Goal: Check status

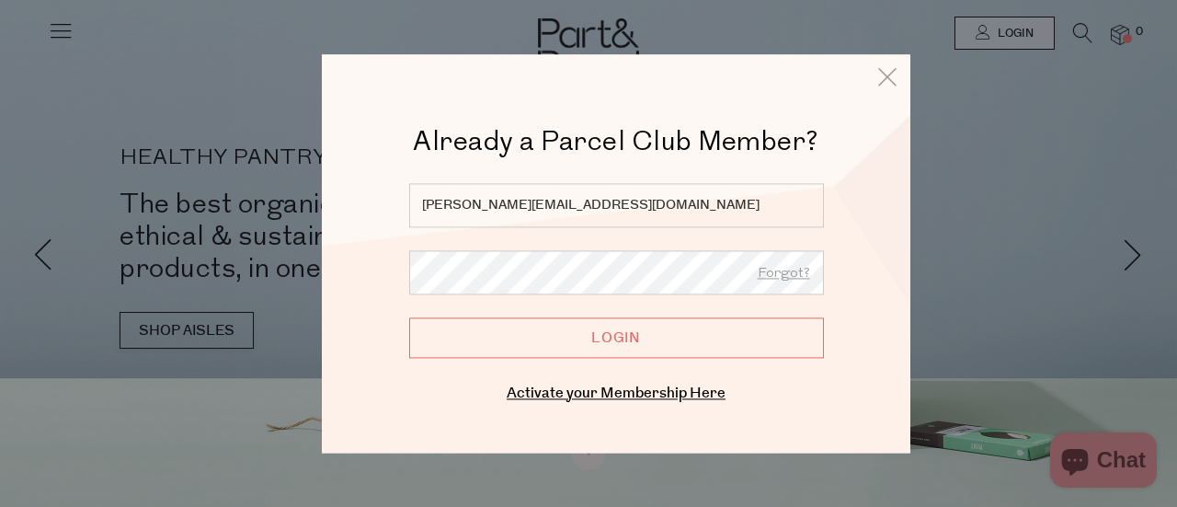
click at [574, 338] on input "Login" at bounding box center [616, 337] width 415 height 40
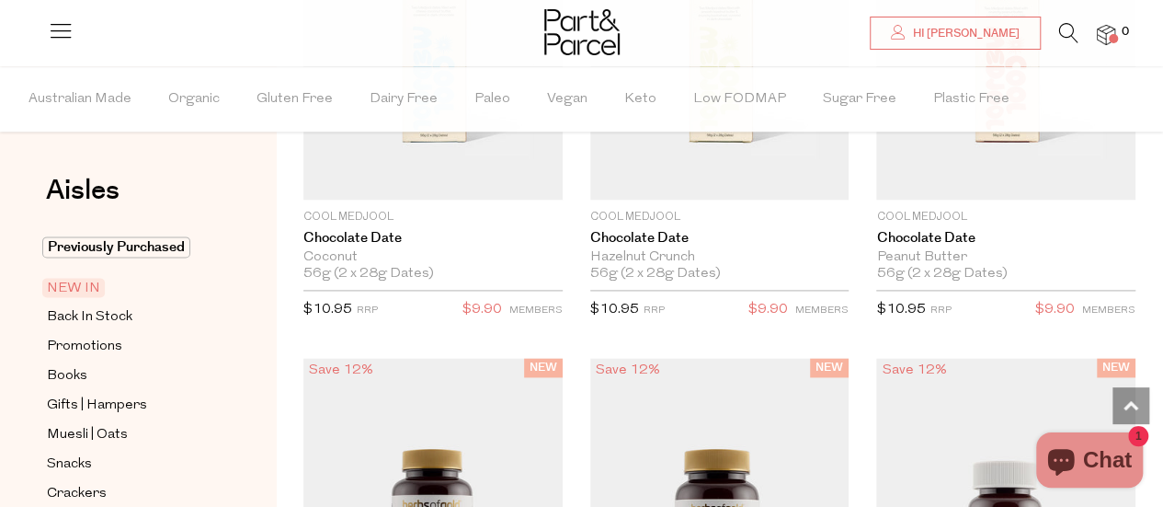
scroll to position [920, 0]
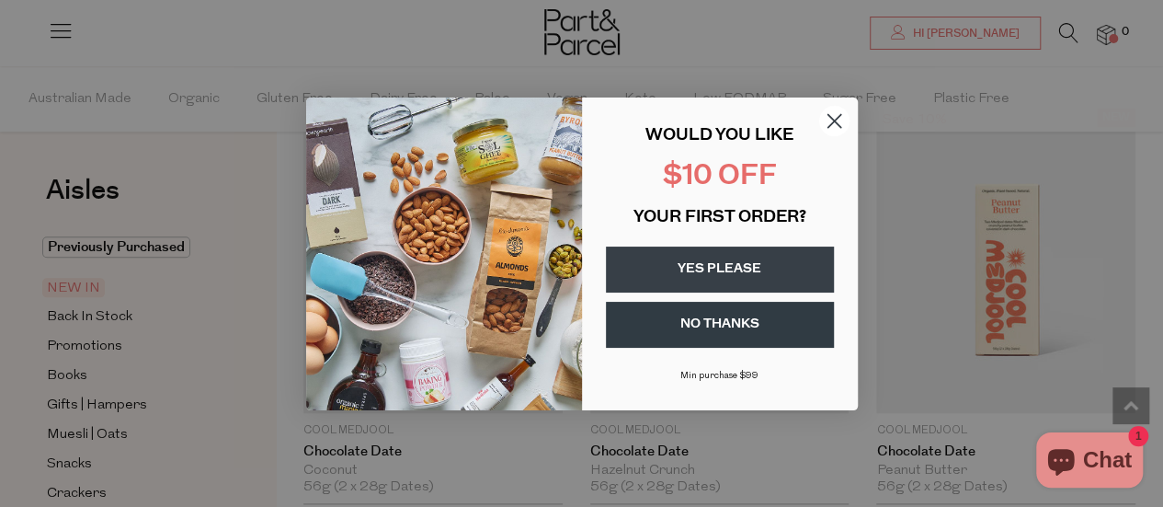
click at [838, 113] on circle "Close dialog" at bounding box center [833, 120] width 30 height 30
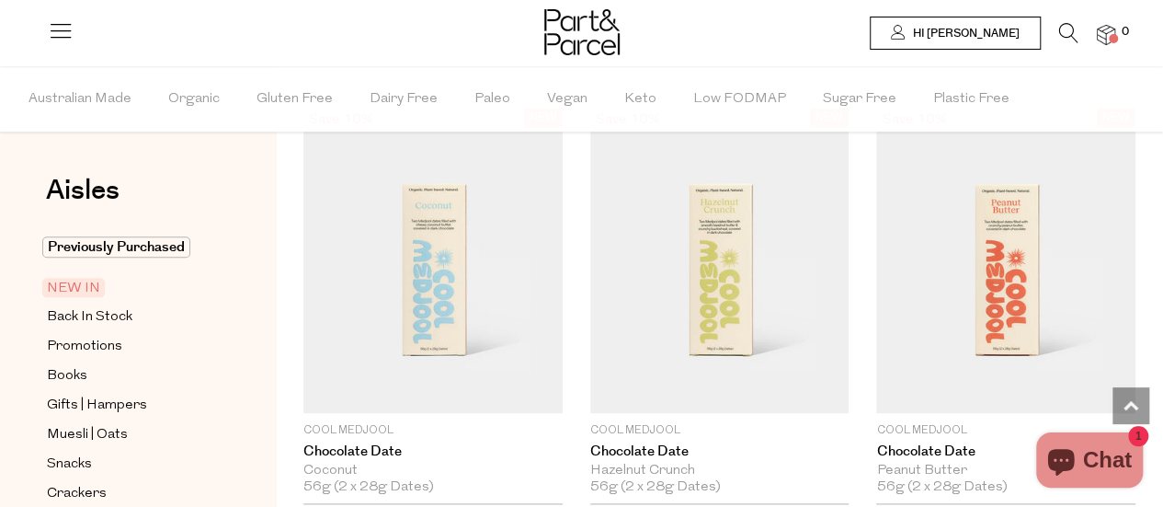
click at [969, 30] on span "Hi [PERSON_NAME]" at bounding box center [964, 34] width 111 height 16
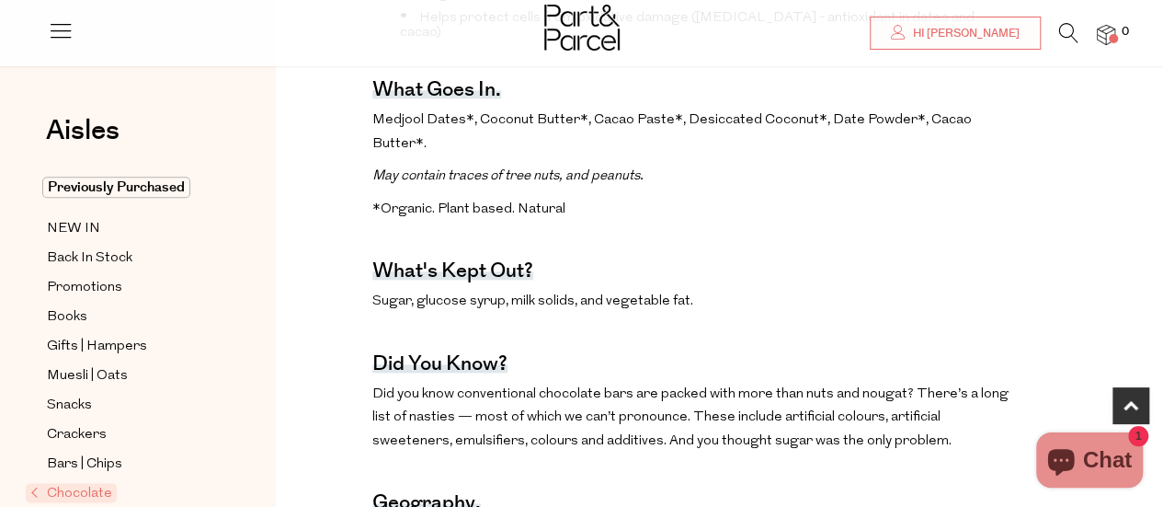
scroll to position [1012, 0]
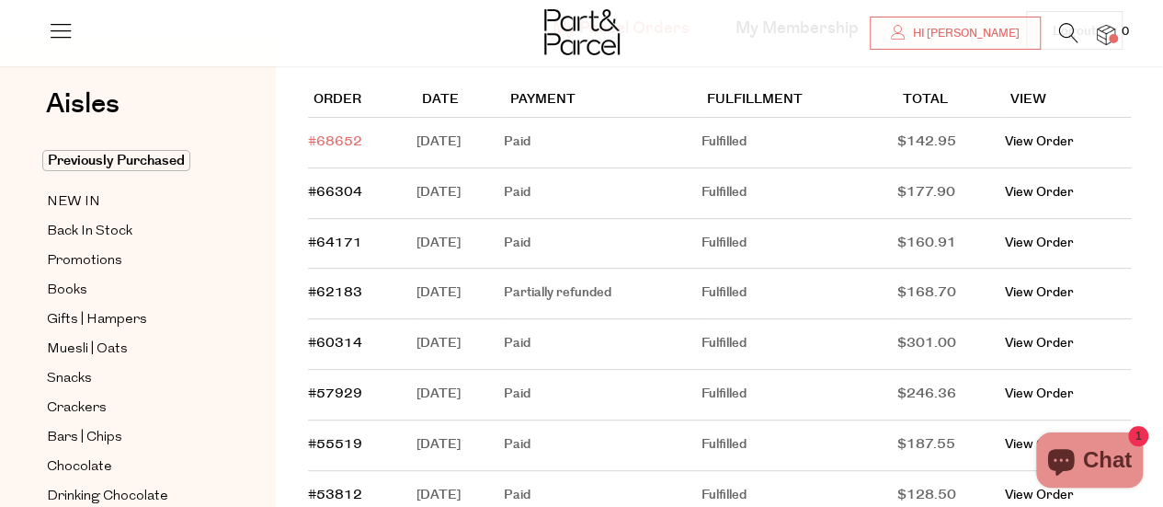
click at [342, 143] on link "#68652" at bounding box center [335, 141] width 54 height 18
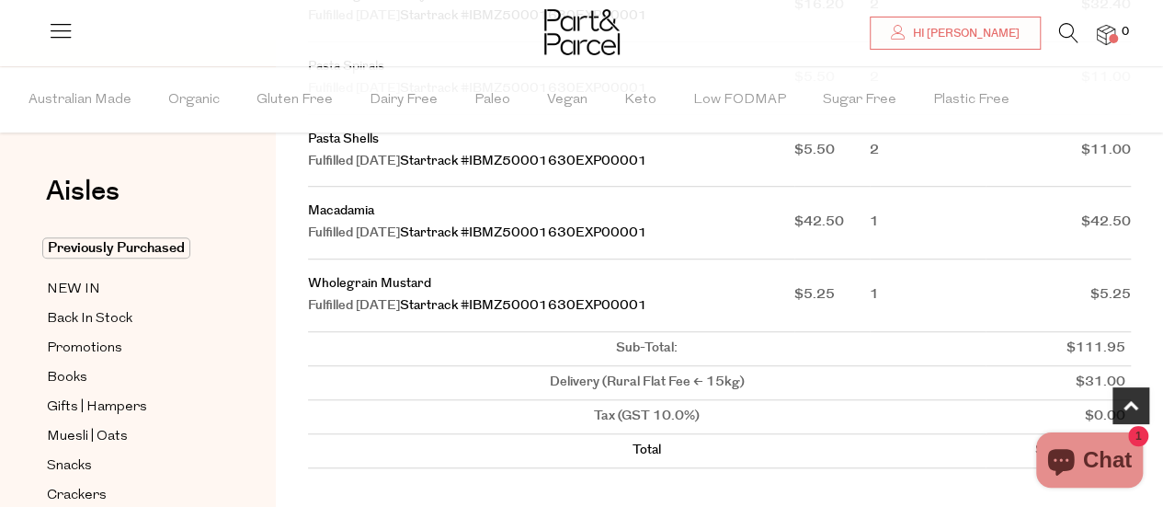
scroll to position [552, 0]
